Goal: Book appointment/travel/reservation

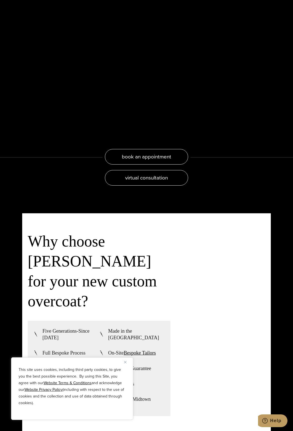
scroll to position [1202, 0]
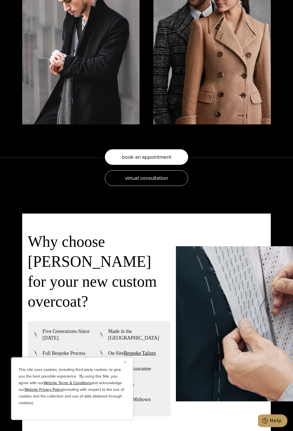
click at [111, 165] on link "book an appointment" at bounding box center [146, 157] width 83 height 16
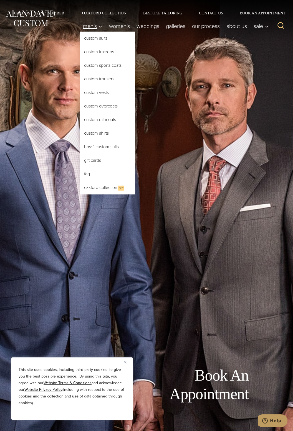
click at [99, 30] on link "Men’s" at bounding box center [93, 26] width 26 height 11
click at [112, 109] on link "Custom Overcoats" at bounding box center [107, 106] width 55 height 13
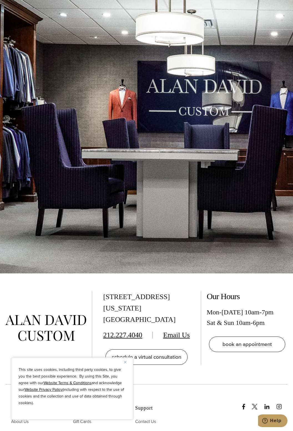
scroll to position [2993, 0]
click at [229, 274] on div at bounding box center [146, 58] width 293 height 431
click at [291, 351] on div "515 Madison Ave, Suite 301 New York, NY 10022 212.227.4040 Email Us schedule a …" at bounding box center [146, 329] width 293 height 111
click at [184, 350] on div "515 Madison Ave, Suite 301 New York, NY 10022 212.227.4040 Email Us schedule a …" at bounding box center [146, 329] width 293 height 111
click at [144, 365] on link "schedule a virtual consultation" at bounding box center [146, 358] width 82 height 16
